Goal: Purchase product/service

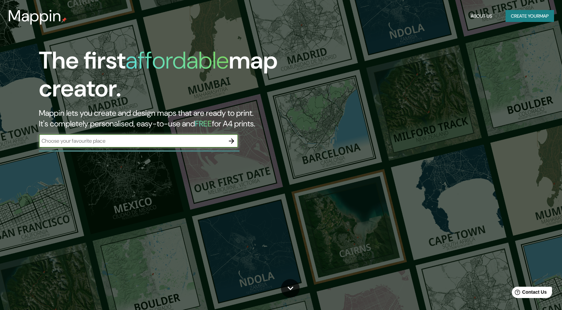
click at [160, 143] on input "text" at bounding box center [132, 141] width 186 height 8
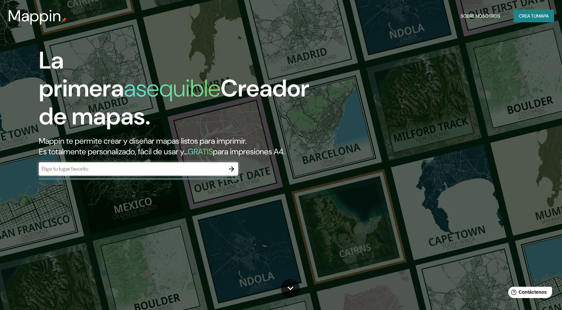
click at [102, 173] on div "​" at bounding box center [138, 168] width 199 height 13
type input "O"
type input "[PERSON_NAME]"
click at [229, 168] on icon "button" at bounding box center [232, 169] width 8 height 8
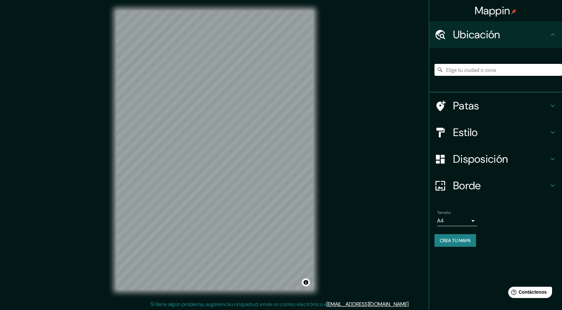
click at [478, 72] on input "Elige tu ciudad o zona" at bounding box center [498, 70] width 128 height 12
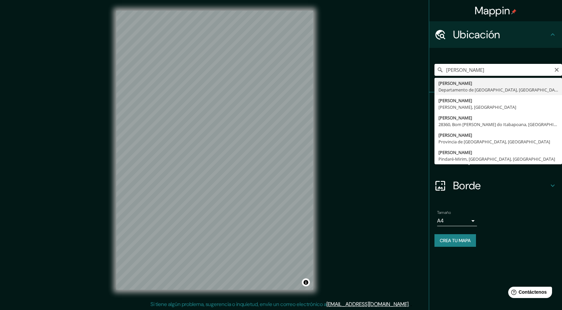
type input "[PERSON_NAME], Departamento de Lambayeque, [GEOGRAPHIC_DATA]"
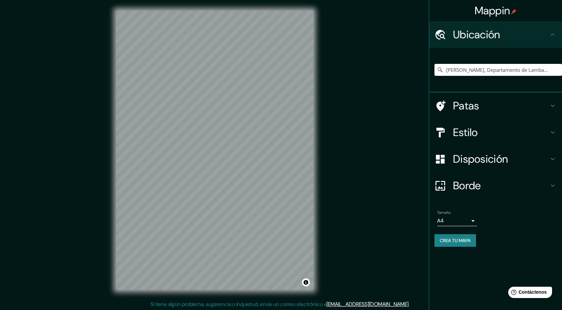
click at [512, 103] on h4 "Patas" at bounding box center [501, 105] width 96 height 13
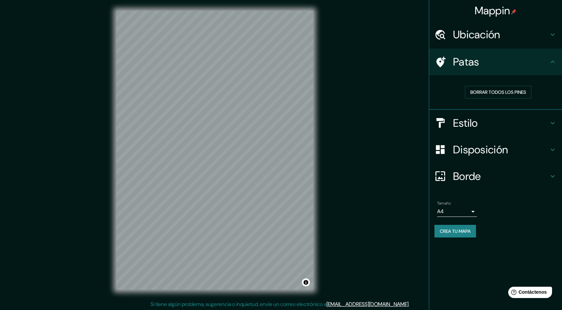
click at [524, 65] on h4 "Patas" at bounding box center [501, 61] width 96 height 13
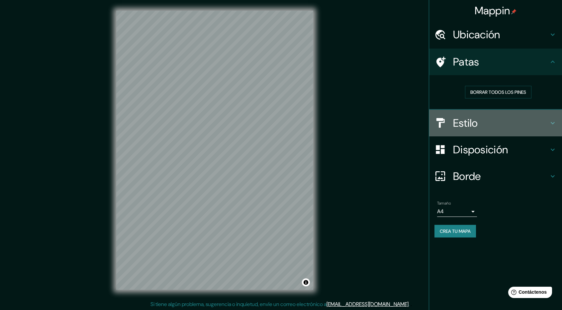
click at [518, 119] on h4 "Estilo" at bounding box center [501, 122] width 96 height 13
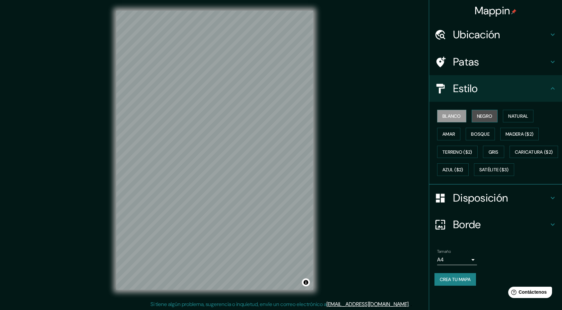
click at [484, 115] on font "Negro" at bounding box center [485, 116] width 16 height 6
click at [456, 112] on font "Blanco" at bounding box center [451, 116] width 19 height 9
click at [487, 205] on font "Disposición" at bounding box center [480, 198] width 55 height 14
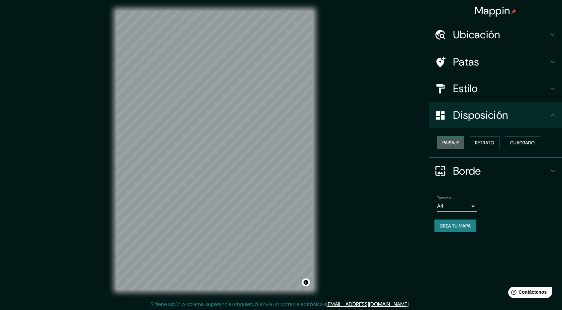
click at [451, 140] on font "Paisaje" at bounding box center [450, 143] width 17 height 6
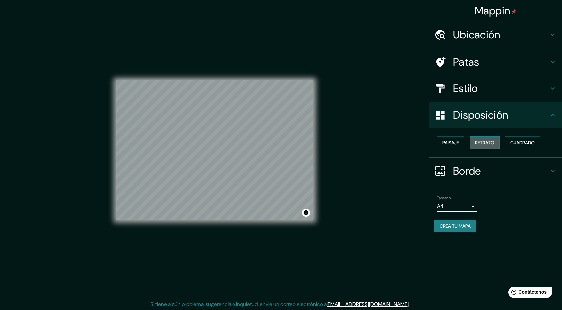
click at [478, 141] on font "Retrato" at bounding box center [484, 143] width 19 height 6
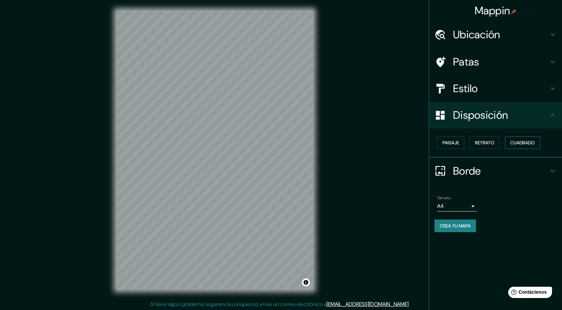
click at [525, 141] on font "Cuadrado" at bounding box center [522, 143] width 25 height 6
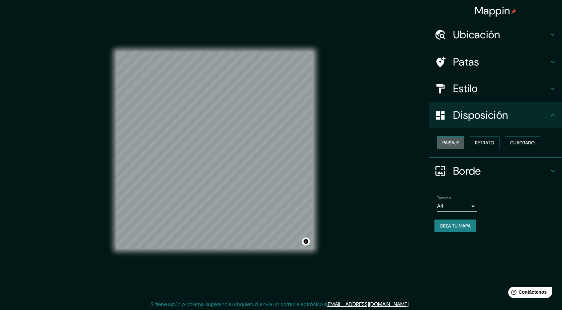
click at [448, 142] on font "Paisaje" at bounding box center [450, 143] width 17 height 6
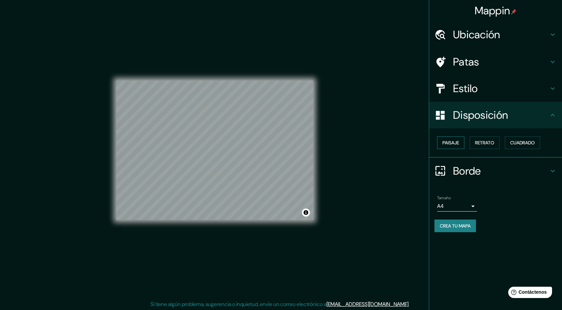
click at [450, 140] on font "Paisaje" at bounding box center [450, 143] width 17 height 6
click at [483, 139] on font "Retrato" at bounding box center [484, 142] width 19 height 9
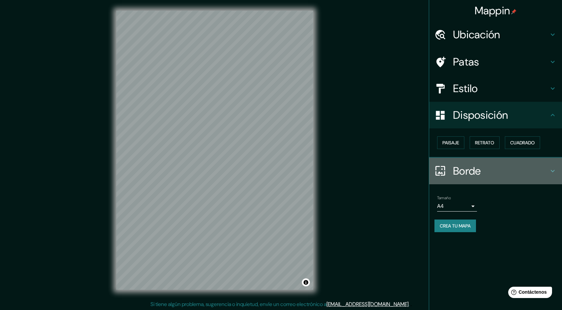
click at [479, 175] on font "Borde" at bounding box center [467, 171] width 28 height 14
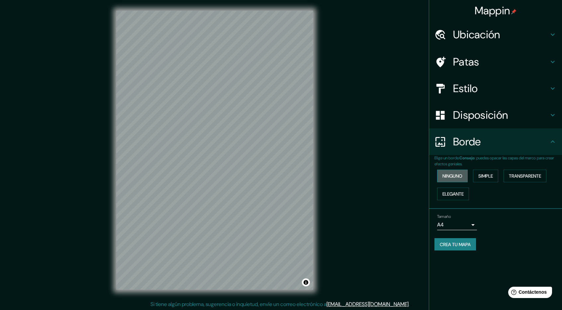
click at [451, 175] on font "Ninguno" at bounding box center [452, 176] width 20 height 6
click at [482, 175] on font "Simple" at bounding box center [485, 176] width 15 height 6
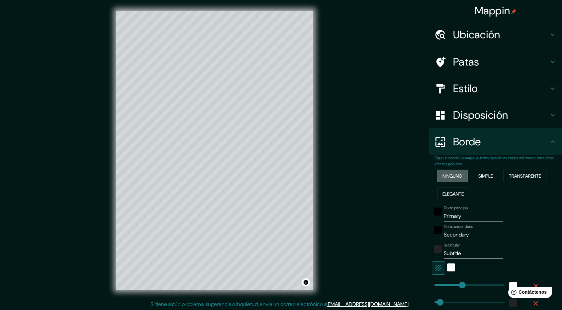
click at [454, 176] on font "Ninguno" at bounding box center [452, 176] width 20 height 6
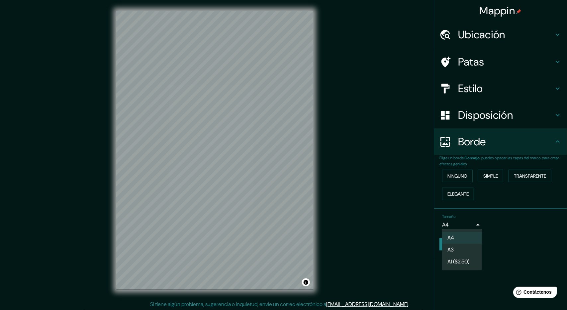
click at [463, 223] on body "Mappin Ubicación [PERSON_NAME], Departamento de [GEOGRAPHIC_DATA], [GEOGRAPHIC_…" at bounding box center [283, 155] width 567 height 310
click at [461, 249] on li "A3" at bounding box center [462, 250] width 40 height 12
type input "a4"
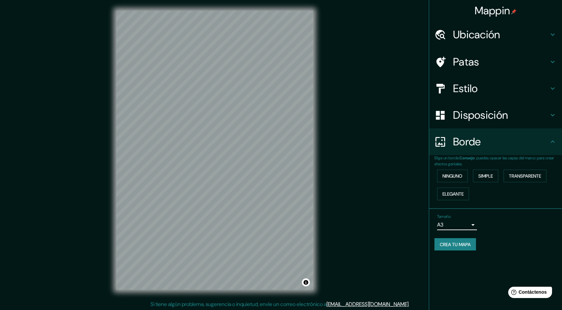
click at [517, 93] on h4 "Estilo" at bounding box center [501, 88] width 96 height 13
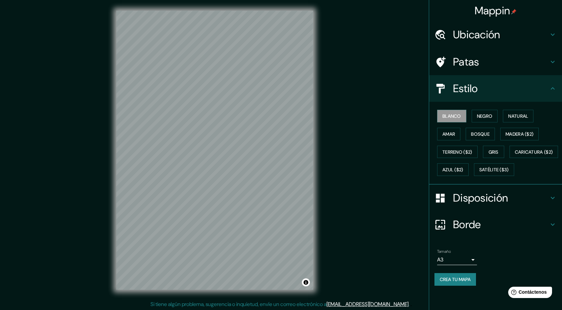
click at [517, 93] on h4 "Estilo" at bounding box center [501, 88] width 96 height 13
click at [519, 31] on h4 "Ubicación" at bounding box center [501, 34] width 96 height 13
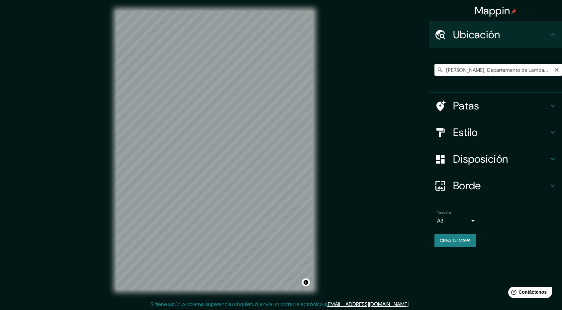
click at [539, 70] on input "[PERSON_NAME], Departamento de Lambayeque, [GEOGRAPHIC_DATA]" at bounding box center [498, 70] width 128 height 12
click at [475, 108] on font "Patas" at bounding box center [466, 106] width 26 height 14
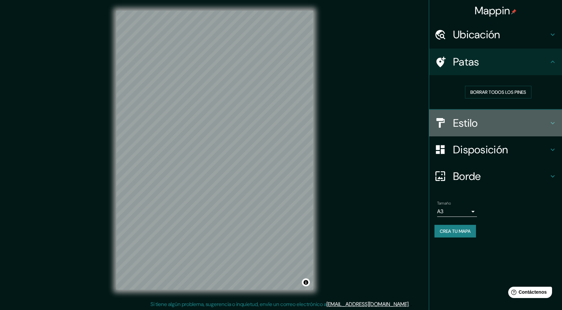
click at [507, 121] on h4 "Estilo" at bounding box center [501, 122] width 96 height 13
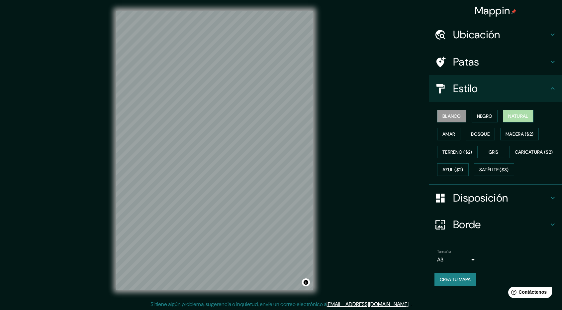
click at [519, 117] on font "Natural" at bounding box center [518, 116] width 20 height 6
click at [525, 131] on font "Madera ($2)" at bounding box center [520, 134] width 28 height 6
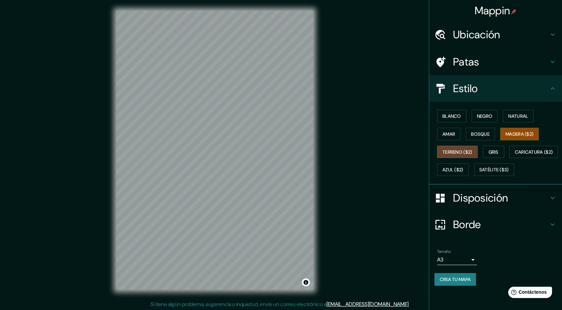
click at [454, 150] on font "Terreno ($2)" at bounding box center [457, 152] width 30 height 6
click at [486, 136] on font "Bosque" at bounding box center [480, 134] width 19 height 6
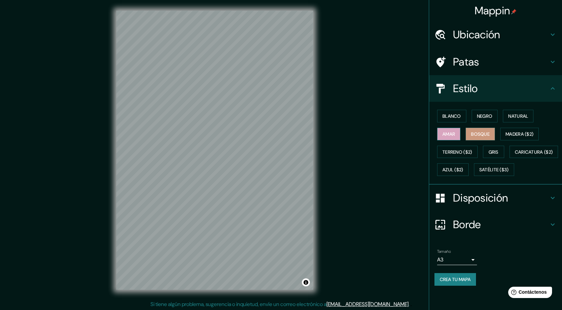
click at [458, 133] on button "Amar" at bounding box center [448, 134] width 23 height 13
click at [453, 117] on font "Blanco" at bounding box center [451, 116] width 19 height 6
click at [481, 117] on font "Negro" at bounding box center [485, 116] width 16 height 6
click at [442, 117] on font "Blanco" at bounding box center [451, 116] width 19 height 6
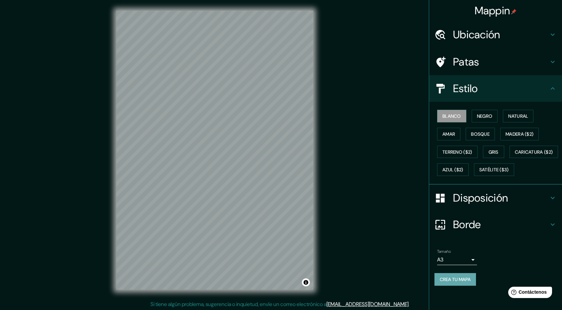
click at [467, 285] on button "Crea tu mapa" at bounding box center [455, 279] width 42 height 13
click at [455, 282] on font "Crea tu mapa" at bounding box center [455, 279] width 31 height 6
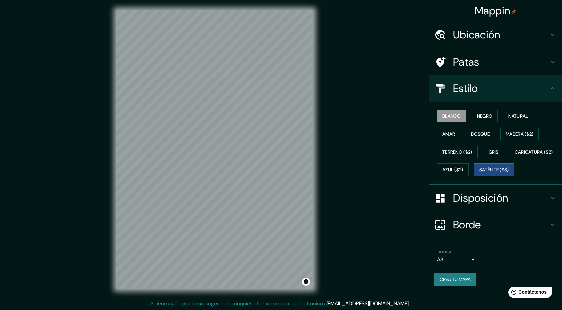
scroll to position [1, 0]
click at [469, 282] on font "Crea tu mapa" at bounding box center [455, 279] width 31 height 6
click at [458, 282] on font "Crea tu mapa" at bounding box center [455, 279] width 31 height 6
click at [458, 285] on div "Crea tu mapa" at bounding box center [495, 279] width 122 height 13
click at [483, 113] on font "Negro" at bounding box center [485, 116] width 16 height 6
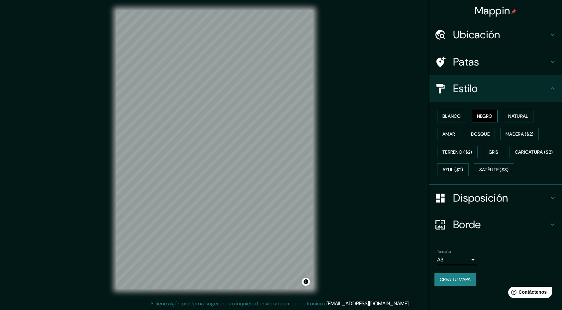
click at [490, 112] on font "Negro" at bounding box center [485, 116] width 16 height 9
click at [457, 112] on font "Blanco" at bounding box center [451, 116] width 19 height 9
click at [490, 113] on font "Negro" at bounding box center [485, 116] width 16 height 6
click at [286, 291] on div "© Mapbox © OpenStreetMap Improve this map" at bounding box center [215, 149] width 218 height 300
